Goal: Navigation & Orientation: Find specific page/section

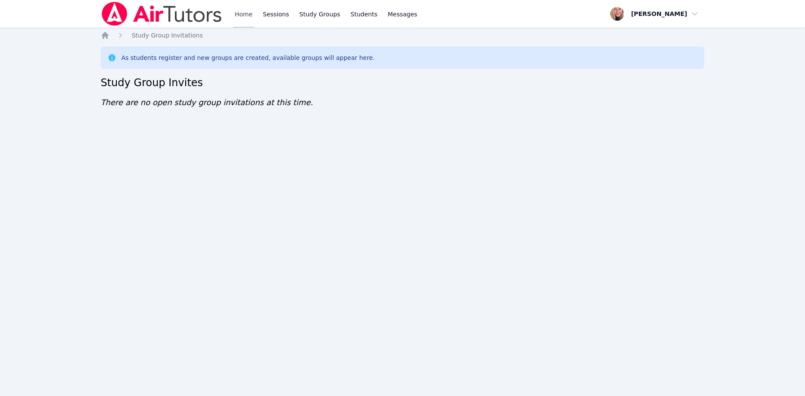
click at [241, 16] on link "Home" at bounding box center [243, 14] width 21 height 28
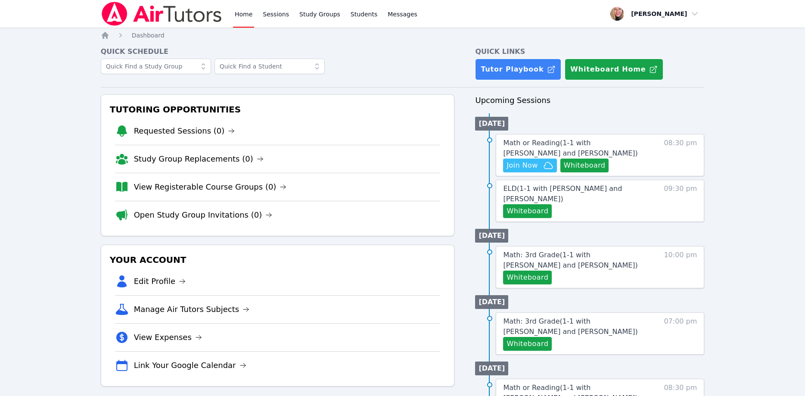
click at [376, 48] on h4 "Quick Schedule" at bounding box center [278, 52] width 354 height 10
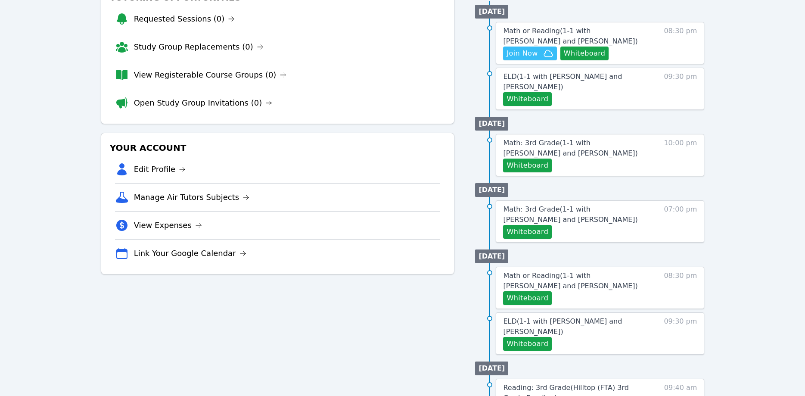
scroll to position [132, 0]
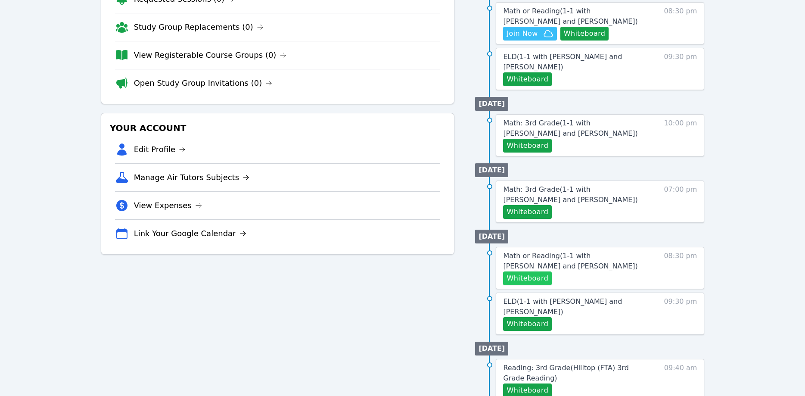
click at [542, 271] on button "Whiteboard" at bounding box center [527, 278] width 49 height 14
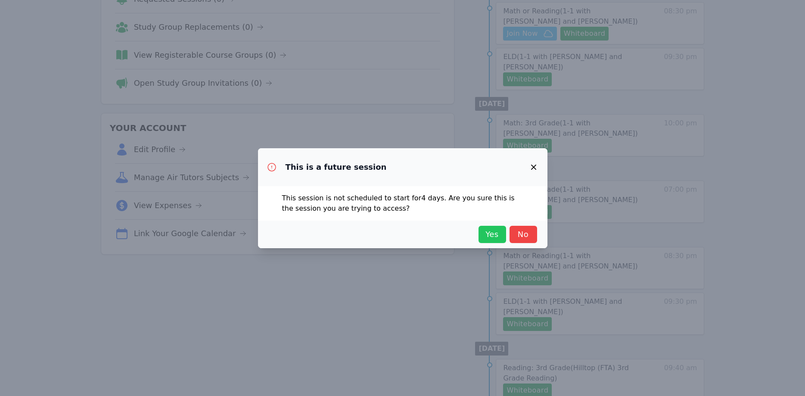
click at [497, 230] on span "Yes" at bounding box center [492, 234] width 19 height 12
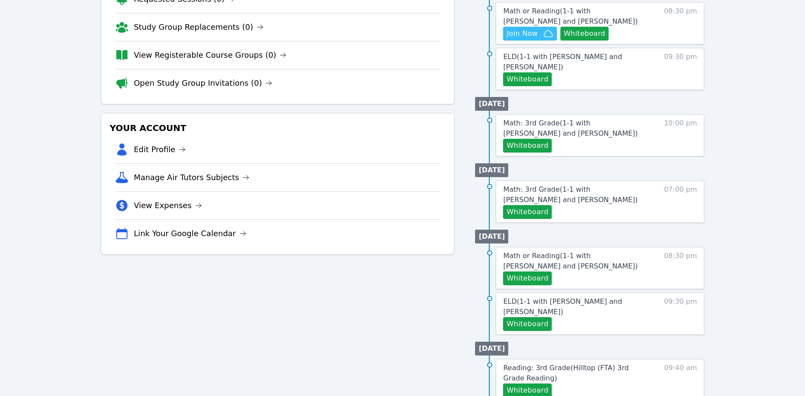
scroll to position [0, 0]
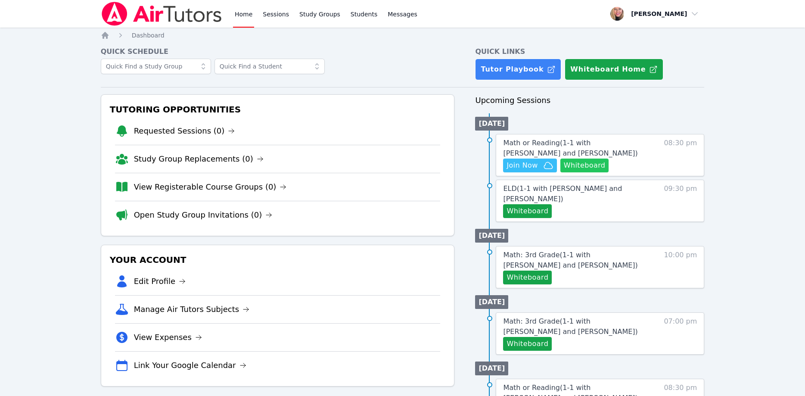
click at [600, 164] on button "Whiteboard" at bounding box center [584, 165] width 49 height 14
